Goal: Task Accomplishment & Management: Use online tool/utility

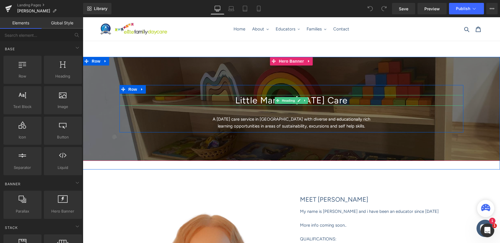
click at [267, 100] on h1 "Little Marvels [DATE] Care" at bounding box center [292, 100] width 344 height 11
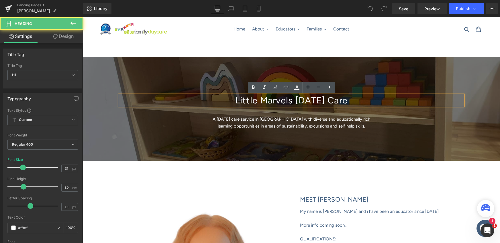
drag, startPoint x: 229, startPoint y: 101, endPoint x: 360, endPoint y: 96, distance: 131.7
click at [360, 96] on h1 "Little Marvels [DATE] Care" at bounding box center [292, 100] width 344 height 11
paste div
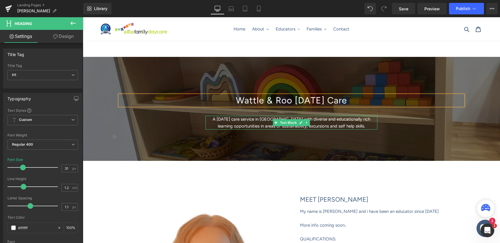
click at [266, 120] on p "A [DATE] care service in [GEOGRAPHIC_DATA] with diverse and educationally rich …" at bounding box center [292, 123] width 172 height 14
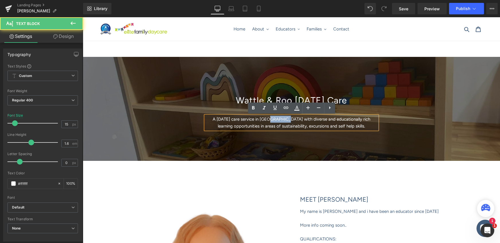
drag, startPoint x: 285, startPoint y: 120, endPoint x: 269, endPoint y: 120, distance: 15.8
click at [269, 120] on p "A [DATE] care service in [GEOGRAPHIC_DATA] with diverse and educationally rich …" at bounding box center [292, 123] width 172 height 14
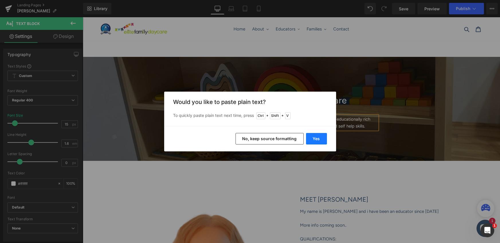
click at [317, 139] on button "Yes" at bounding box center [316, 138] width 21 height 11
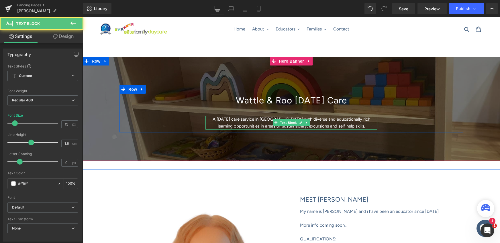
click at [361, 125] on p "A [DATE] care service in [GEOGRAPHIC_DATA] with diverse and educationally rich …" at bounding box center [292, 123] width 172 height 14
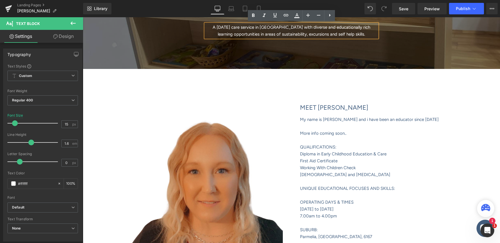
scroll to position [92, 0]
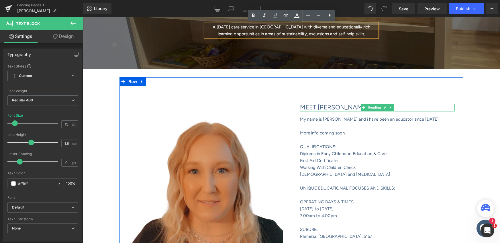
click at [338, 108] on h1 "MEET [PERSON_NAME]" at bounding box center [377, 107] width 155 height 7
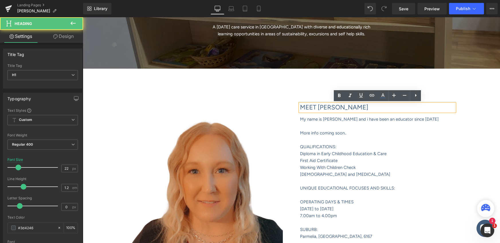
click at [338, 108] on h1 "MEET [PERSON_NAME]" at bounding box center [377, 107] width 155 height 7
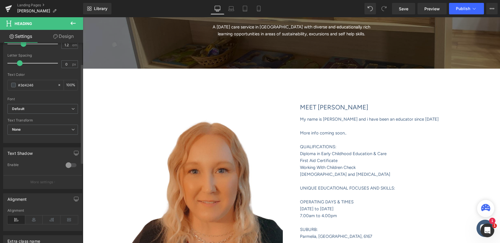
scroll to position [0, 0]
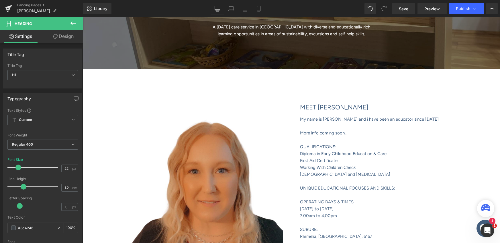
click at [71, 26] on icon at bounding box center [73, 23] width 7 height 7
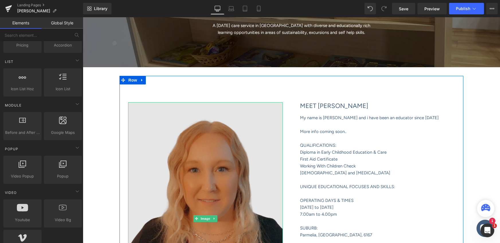
scroll to position [233, 0]
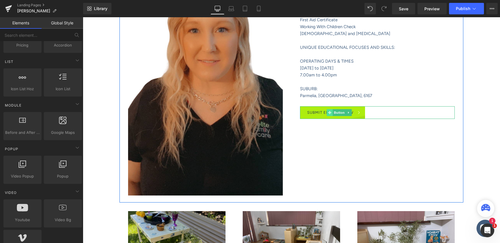
click at [328, 111] on span at bounding box center [330, 112] width 6 height 7
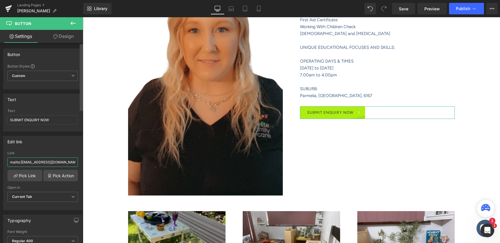
scroll to position [0, 2]
drag, startPoint x: 22, startPoint y: 160, endPoint x: 0, endPoint y: 152, distance: 23.4
click at [83, 169] on div "Button Button Styles Custom Custom Setup Global Style Custom Setup Global Style…" at bounding box center [41, 144] width 83 height 202
paste input "[EMAIL_ADDRESS][DOMAIN_NAME]"
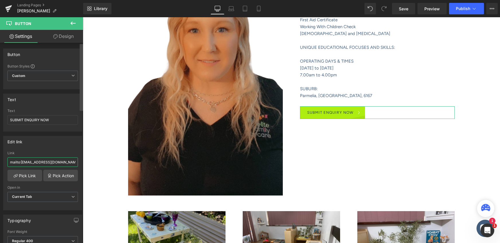
scroll to position [0, 21]
type input "mailto:[EMAIL_ADDRESS][DOMAIN_NAME]"
click at [57, 135] on div "Edit link mailto:[EMAIL_ADDRESS][DOMAIN_NAME] Link mailto:[EMAIL_ADDRESS][DOMAI…" at bounding box center [43, 170] width 86 height 79
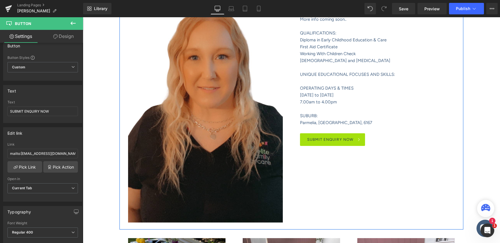
scroll to position [204, 0]
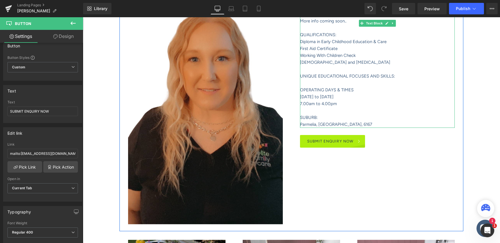
click at [316, 125] on font "Parmelia, [GEOGRAPHIC_DATA], 6167" at bounding box center [336, 124] width 72 height 5
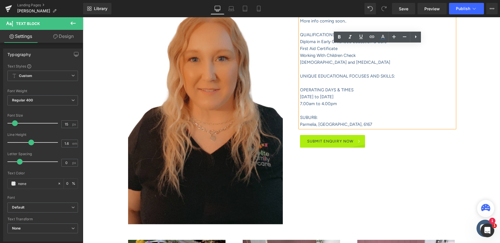
click at [317, 124] on font "Parmelia, [GEOGRAPHIC_DATA], 6167" at bounding box center [336, 124] width 72 height 5
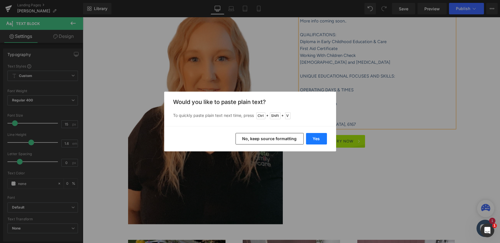
click at [320, 138] on button "Yes" at bounding box center [316, 138] width 21 height 11
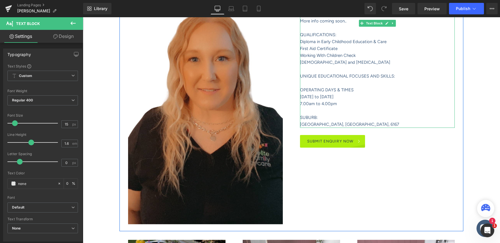
click at [380, 124] on p "[GEOGRAPHIC_DATA], [GEOGRAPHIC_DATA], 6167" at bounding box center [377, 124] width 155 height 7
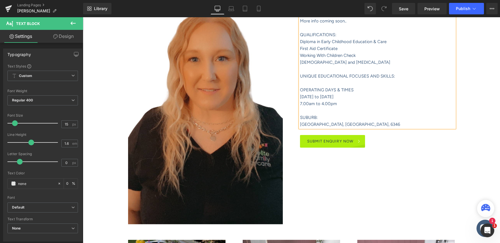
click at [474, 99] on div "Wattle & Roo [DATE] Care Heading A [DATE] care service in [GEOGRAPHIC_DATA] wit…" at bounding box center [291, 216] width 417 height 727
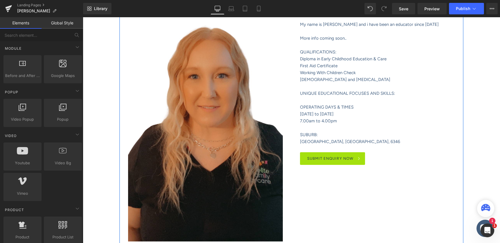
scroll to position [177, 0]
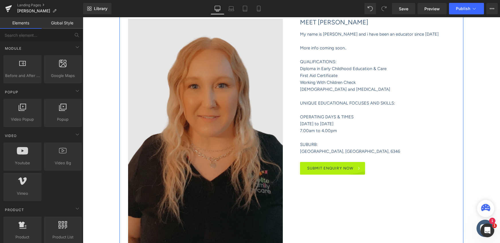
click at [207, 121] on img at bounding box center [205, 135] width 155 height 232
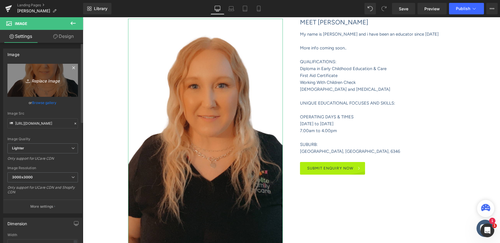
click at [37, 80] on icon "Replace Image" at bounding box center [43, 80] width 46 height 7
type input "C:\fakepath\[PERSON_NAME].png"
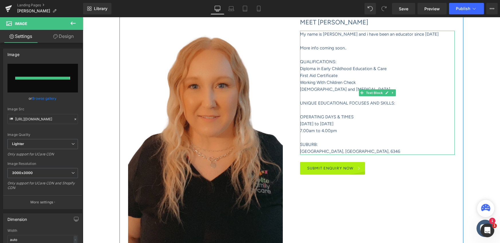
type input "[URL][DOMAIN_NAME]"
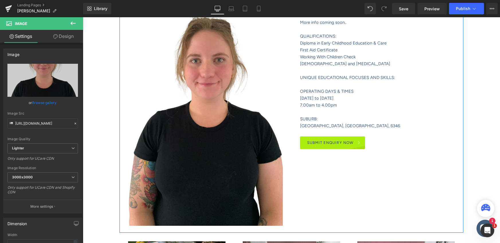
scroll to position [398, 0]
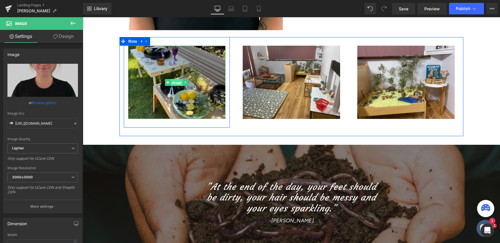
click at [177, 83] on span "Image" at bounding box center [177, 82] width 12 height 7
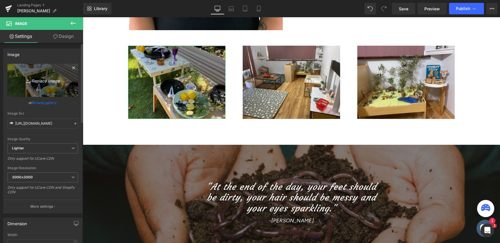
click at [44, 82] on icon "Replace Image" at bounding box center [43, 80] width 46 height 7
type input "C:\fakepath\WebsiteShowcase_TEMPLATE (26).png"
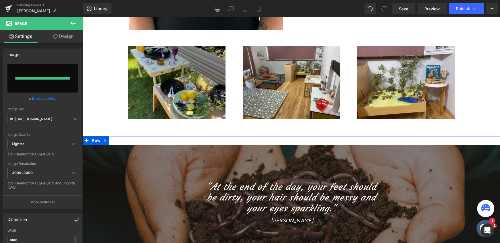
type input "[URL][DOMAIN_NAME]"
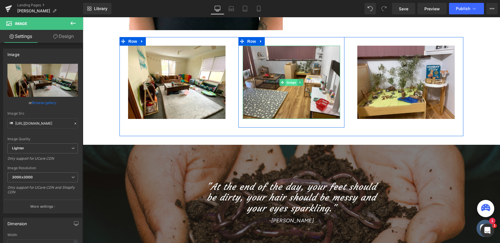
click at [292, 82] on span "Image" at bounding box center [292, 82] width 12 height 7
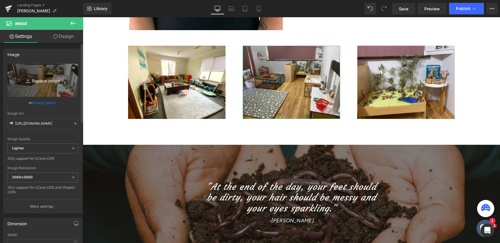
click at [35, 81] on icon "Replace Image" at bounding box center [43, 80] width 46 height 7
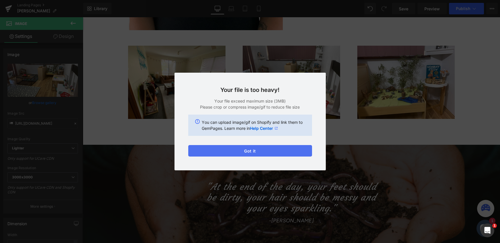
click at [241, 151] on button "Got it" at bounding box center [250, 150] width 124 height 11
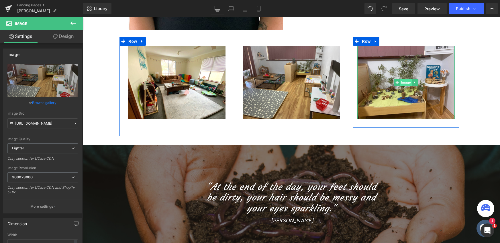
click at [404, 82] on span "Image" at bounding box center [406, 82] width 12 height 7
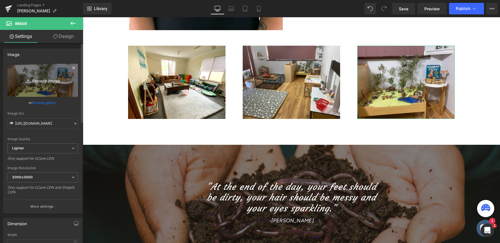
click at [38, 81] on icon "Replace Image" at bounding box center [43, 80] width 46 height 7
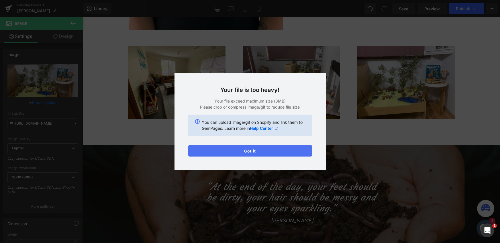
click at [251, 154] on button "Got it" at bounding box center [250, 150] width 124 height 11
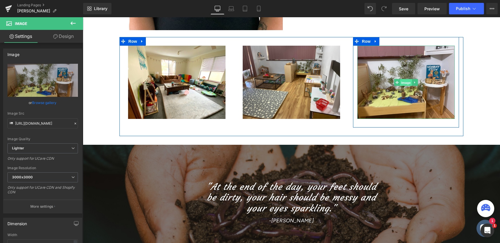
click at [406, 84] on span "Image" at bounding box center [406, 82] width 12 height 7
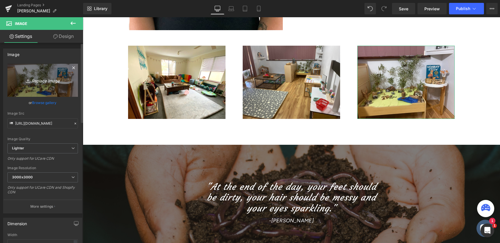
click at [37, 82] on icon "Replace Image" at bounding box center [43, 80] width 46 height 7
type input "C:\fakepath\Screenshot [DATE] [DATE].png"
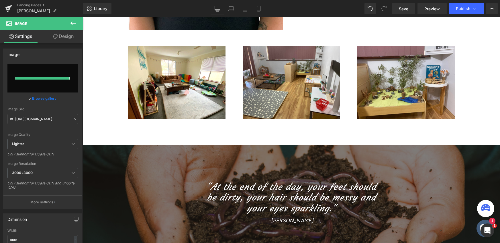
type input "[URL][DOMAIN_NAME][DATE]"
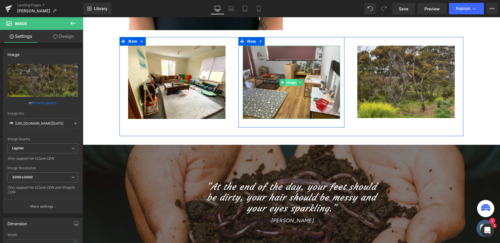
click at [291, 84] on span "Image" at bounding box center [292, 82] width 12 height 7
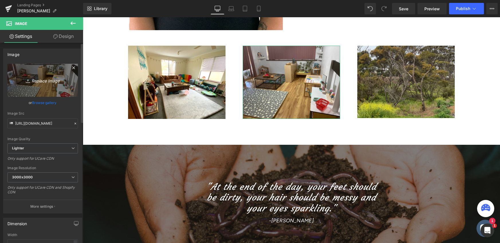
click at [42, 81] on icon "Replace Image" at bounding box center [43, 80] width 46 height 7
type input "C:\fakepath\Screenshot [DATE] [DATE].png"
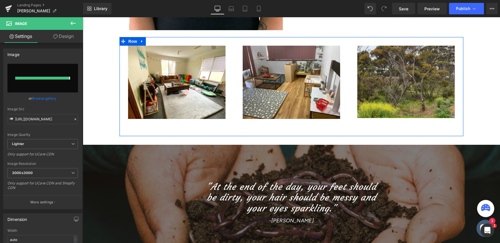
type input "[URL][DOMAIN_NAME][DATE]"
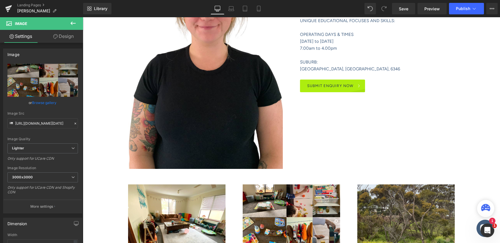
scroll to position [144, 0]
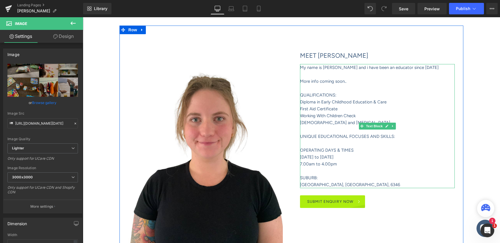
click at [340, 157] on p "[DATE] to [DATE]" at bounding box center [377, 156] width 155 height 7
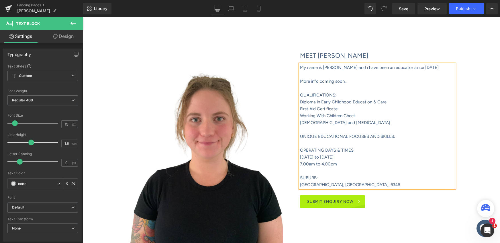
click at [309, 163] on font "7.00am to 4.00pm" at bounding box center [318, 163] width 37 height 5
click at [329, 163] on font "7.30am to 4.00pm" at bounding box center [318, 163] width 36 height 5
click at [334, 67] on font "My name is [PERSON_NAME] and i have been an educator since [DATE]" at bounding box center [369, 67] width 139 height 5
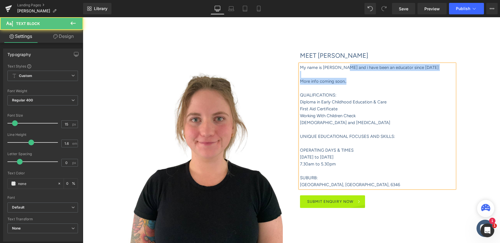
drag, startPoint x: 343, startPoint y: 67, endPoint x: 355, endPoint y: 81, distance: 18.4
click at [355, 81] on div "My name is [PERSON_NAME] and i have been an educator since [DATE] More info com…" at bounding box center [377, 126] width 155 height 124
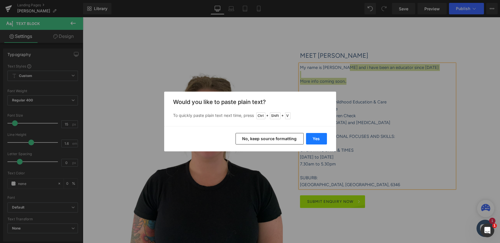
click at [317, 140] on button "Yes" at bounding box center [316, 138] width 21 height 11
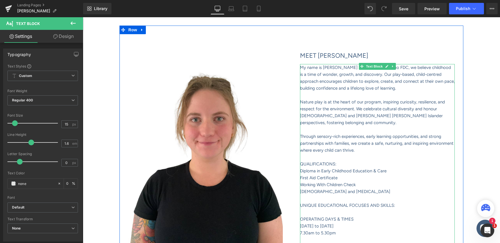
click at [408, 156] on p at bounding box center [377, 156] width 155 height 7
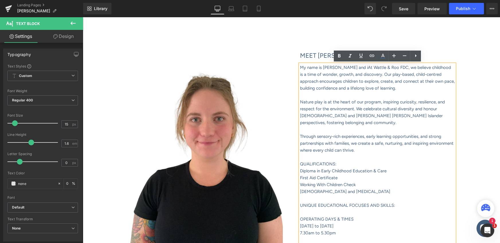
click at [346, 68] on font "My name is [PERSON_NAME] and iAt Wattle & Roo FDC, we believe childhood is a ti…" at bounding box center [377, 78] width 155 height 26
click at [349, 67] on font "My name is [PERSON_NAME] and iAt Wattle & Roo FDC, we believe childhood is a ti…" at bounding box center [377, 78] width 155 height 26
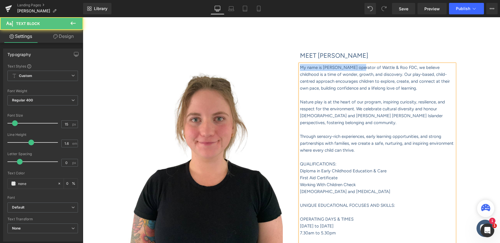
drag, startPoint x: 358, startPoint y: 67, endPoint x: 300, endPoint y: 66, distance: 57.4
click at [300, 66] on font "My name is [PERSON_NAME] operator of Wattle & Roo FDC, we believe childhood is …" at bounding box center [375, 78] width 150 height 26
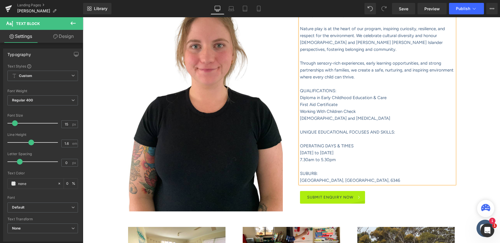
scroll to position [220, 0]
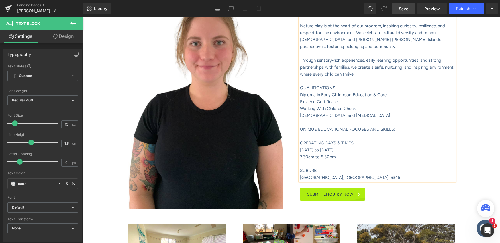
click at [401, 8] on span "Save" at bounding box center [403, 9] width 9 height 6
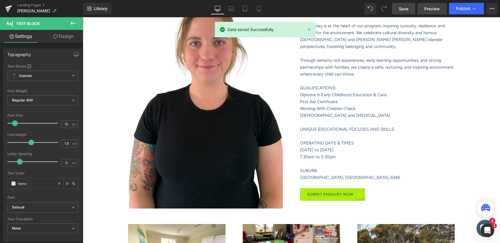
click at [430, 10] on span "Preview" at bounding box center [432, 9] width 15 height 6
